Goal: Information Seeking & Learning: Learn about a topic

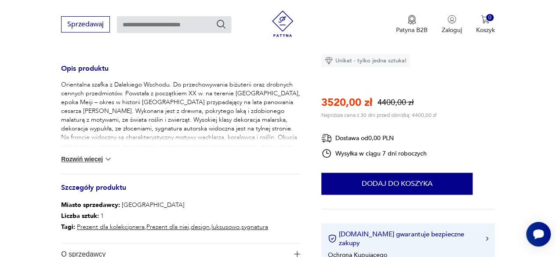
click at [91, 156] on button "Rozwiń więcej" at bounding box center [86, 159] width 51 height 9
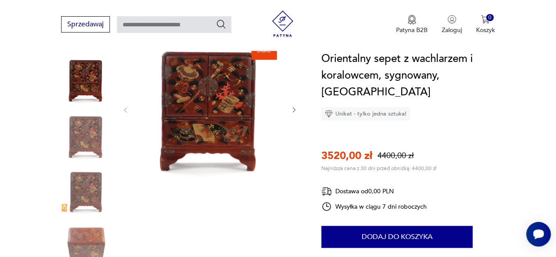
scroll to position [88, 0]
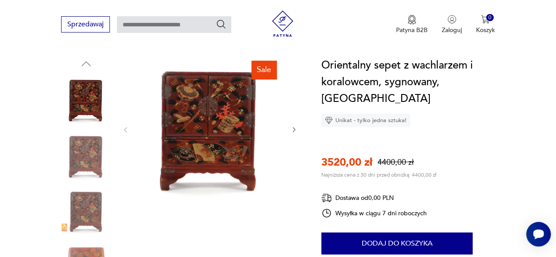
click at [291, 130] on icon "button" at bounding box center [294, 129] width 7 height 7
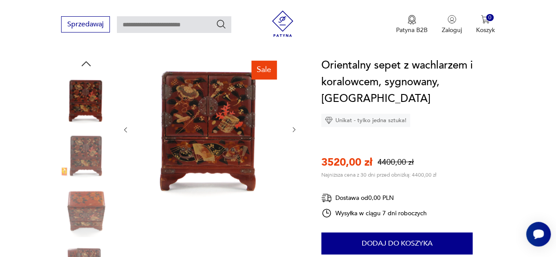
click at [291, 130] on icon "button" at bounding box center [294, 129] width 7 height 7
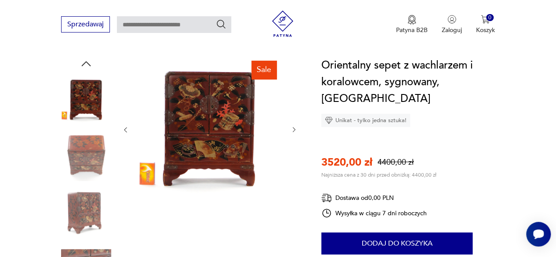
click at [291, 130] on icon "button" at bounding box center [294, 129] width 7 height 7
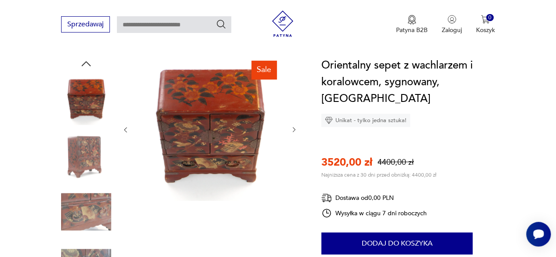
click at [291, 130] on icon "button" at bounding box center [294, 129] width 7 height 7
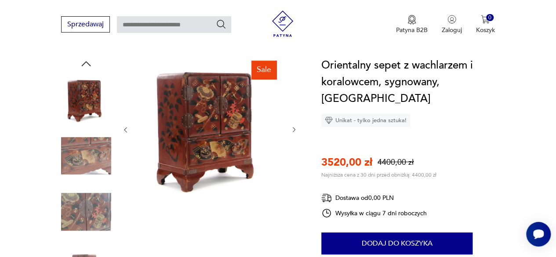
click at [291, 130] on icon "button" at bounding box center [294, 129] width 7 height 7
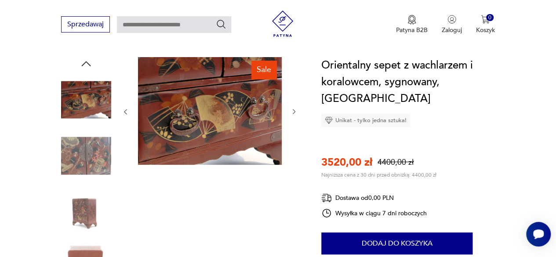
click at [291, 130] on div at bounding box center [210, 111] width 176 height 109
click at [291, 113] on icon "button" at bounding box center [294, 111] width 7 height 7
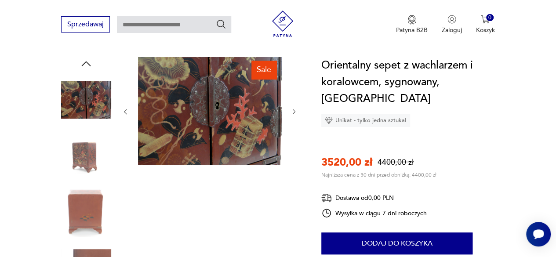
click at [291, 112] on icon "button" at bounding box center [294, 111] width 7 height 7
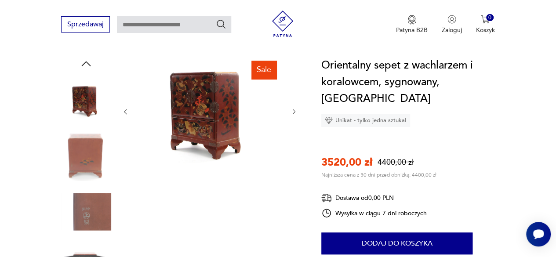
click at [292, 111] on icon "button" at bounding box center [294, 111] width 7 height 7
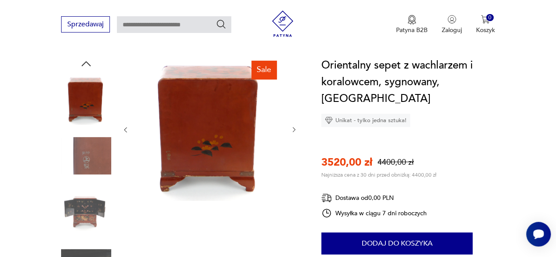
click at [294, 126] on button "button" at bounding box center [294, 130] width 7 height 9
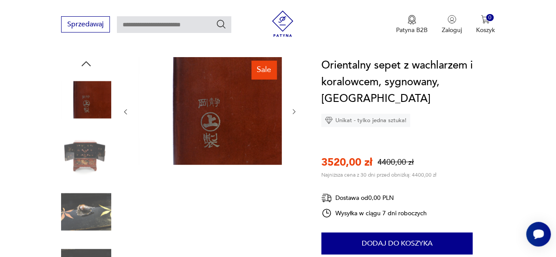
click at [294, 125] on div at bounding box center [210, 111] width 176 height 109
click at [293, 111] on icon "button" at bounding box center [294, 111] width 7 height 7
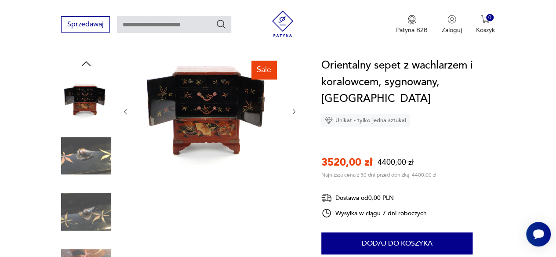
click at [293, 111] on icon "button" at bounding box center [294, 111] width 7 height 7
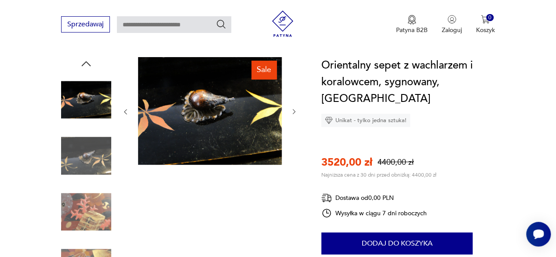
click at [293, 111] on icon "button" at bounding box center [294, 111] width 7 height 7
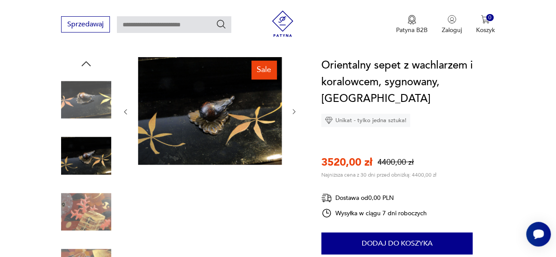
click at [293, 111] on icon "button" at bounding box center [294, 111] width 7 height 7
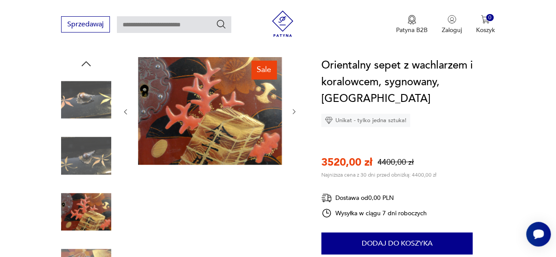
click at [293, 111] on icon "button" at bounding box center [294, 111] width 7 height 7
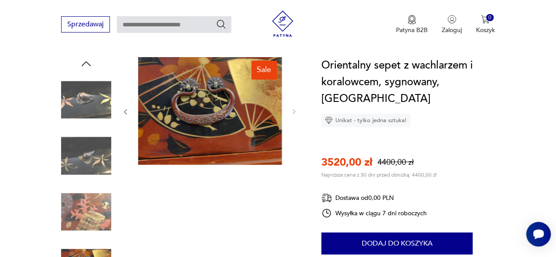
click at [168, 30] on input "text" at bounding box center [174, 24] width 114 height 17
type input "*"
type input "*****"
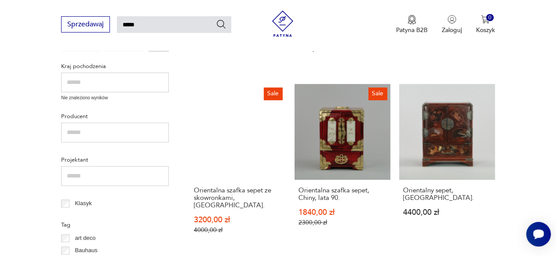
scroll to position [295, 0]
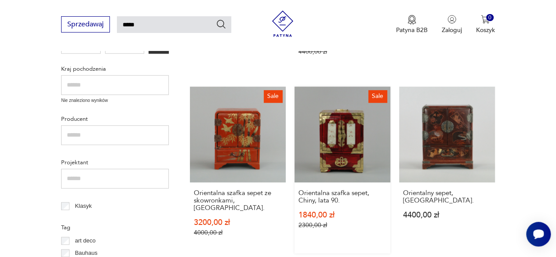
click at [363, 124] on link "Sale Orientalna szafka sepet, Chiny, lata 90. 1840,00 zł 2300,00 zł" at bounding box center [343, 170] width 96 height 167
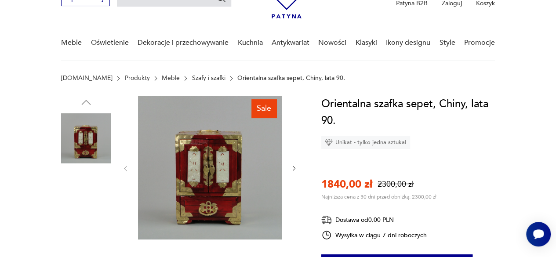
scroll to position [88, 0]
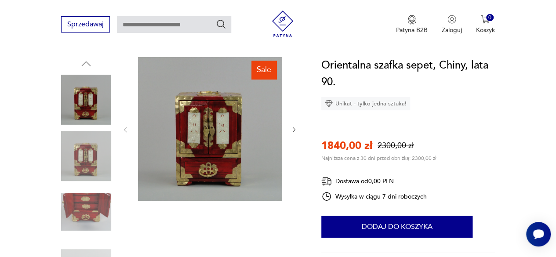
click at [294, 127] on icon "button" at bounding box center [294, 129] width 7 height 7
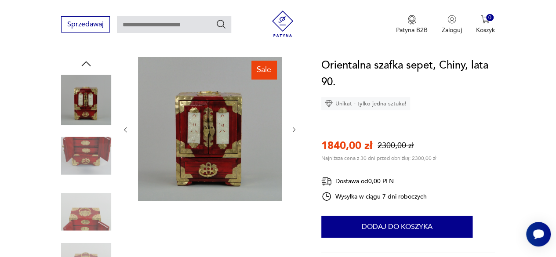
click at [294, 127] on icon "button" at bounding box center [294, 129] width 7 height 7
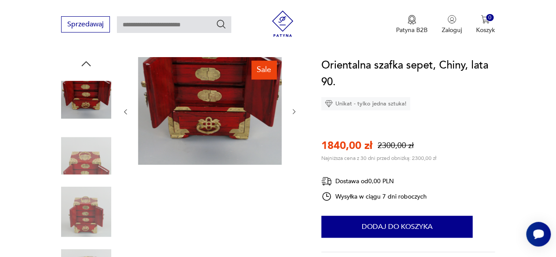
click at [294, 127] on div at bounding box center [210, 111] width 176 height 109
click at [292, 110] on icon "button" at bounding box center [294, 111] width 7 height 7
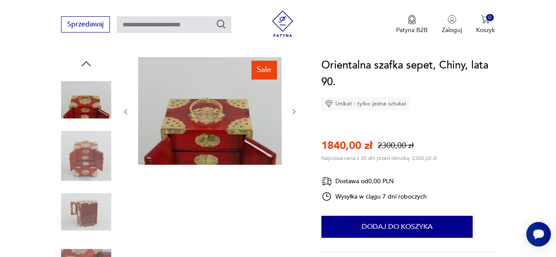
click at [292, 110] on icon "button" at bounding box center [294, 111] width 7 height 7
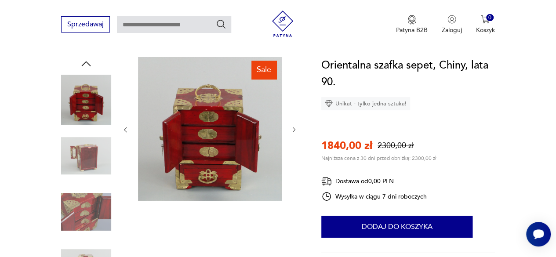
click at [292, 110] on div at bounding box center [210, 129] width 176 height 145
type input "*****"
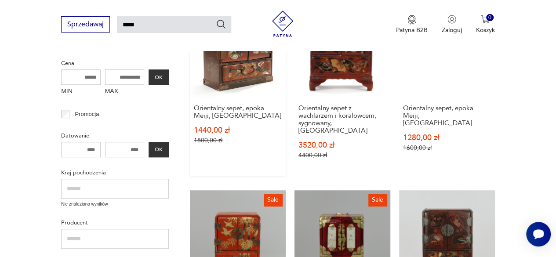
scroll to position [120, 0]
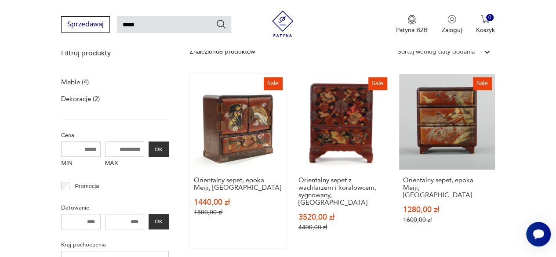
click at [246, 129] on link "Sale Orientalny sepet, epoka Meiji, [GEOGRAPHIC_DATA] 1440,00 zł 1800,00 zł" at bounding box center [238, 161] width 96 height 175
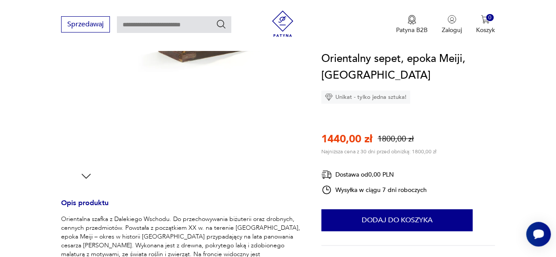
scroll to position [308, 0]
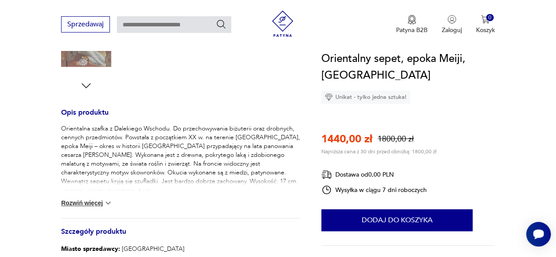
click at [103, 201] on button "Rozwiń więcej" at bounding box center [86, 203] width 51 height 9
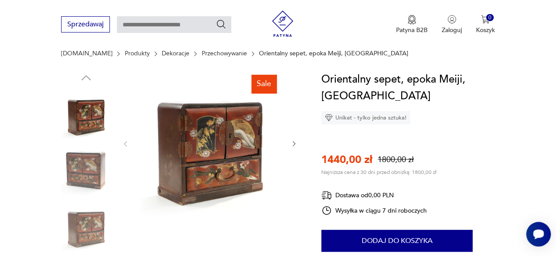
scroll to position [88, 0]
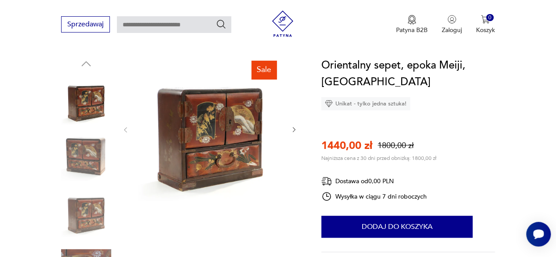
click at [291, 130] on icon "button" at bounding box center [294, 129] width 7 height 7
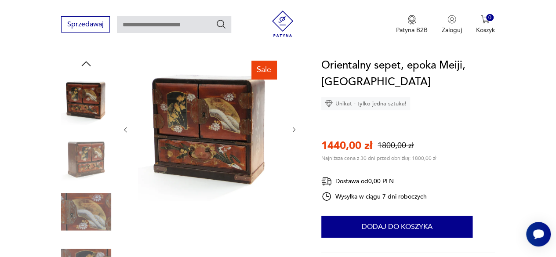
click at [291, 130] on icon "button" at bounding box center [294, 129] width 7 height 7
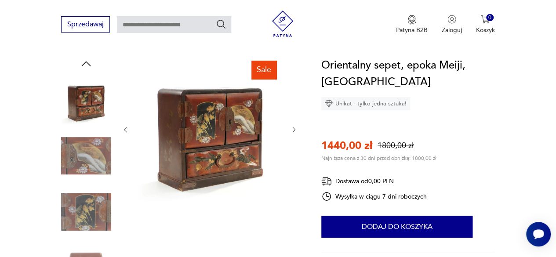
click at [291, 130] on icon "button" at bounding box center [294, 129] width 7 height 7
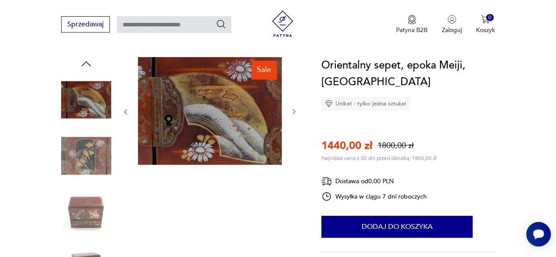
click at [293, 112] on icon "button" at bounding box center [294, 111] width 7 height 7
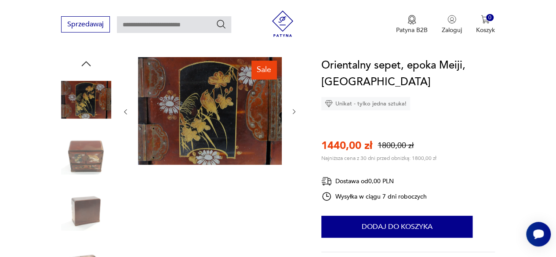
click at [293, 112] on icon "button" at bounding box center [294, 111] width 7 height 7
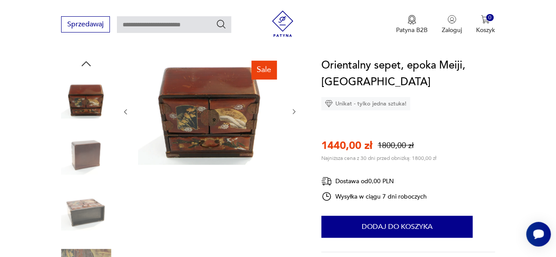
click at [293, 112] on icon "button" at bounding box center [294, 111] width 7 height 7
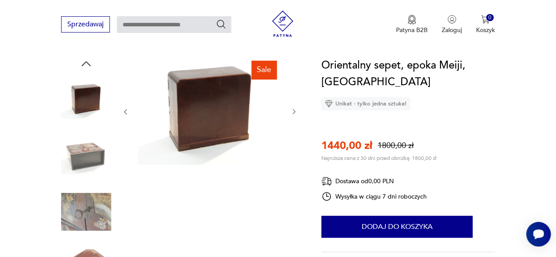
click at [293, 112] on icon "button" at bounding box center [294, 111] width 7 height 7
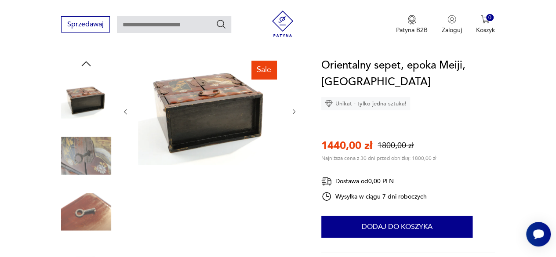
click at [293, 112] on icon "button" at bounding box center [294, 111] width 7 height 7
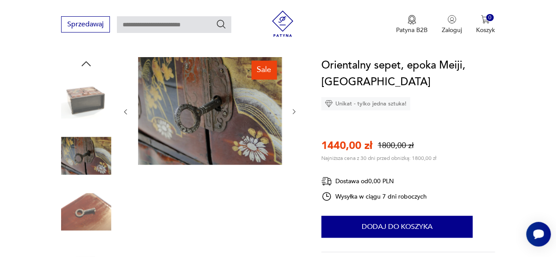
click at [293, 112] on icon "button" at bounding box center [294, 111] width 7 height 7
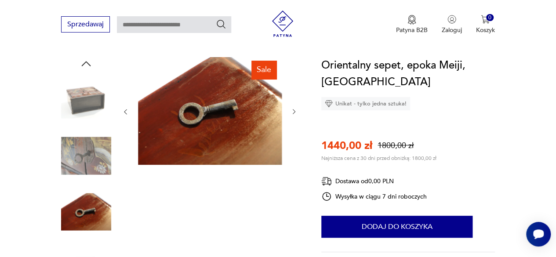
click at [293, 112] on icon "button" at bounding box center [294, 111] width 7 height 7
